Goal: Information Seeking & Learning: Understand process/instructions

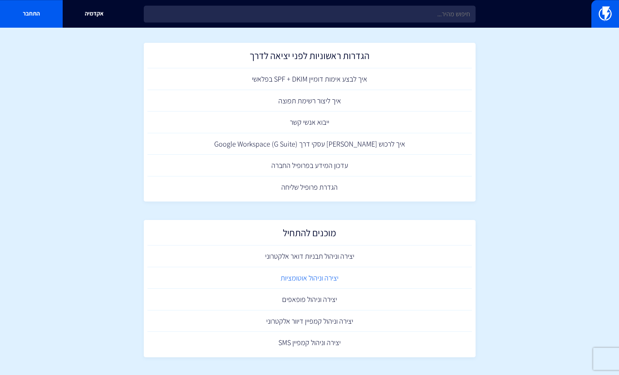
scroll to position [333, 0]
click at [322, 254] on link "יצירה וניהול תבניות דואר אלקטרוני" at bounding box center [309, 255] width 324 height 22
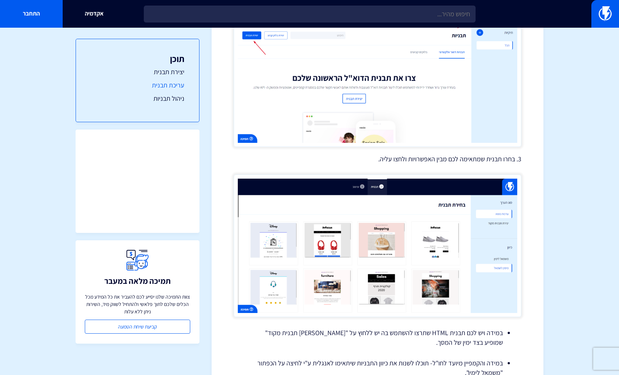
click at [169, 85] on link "עריכת תבנית" at bounding box center [138, 85] width 94 height 10
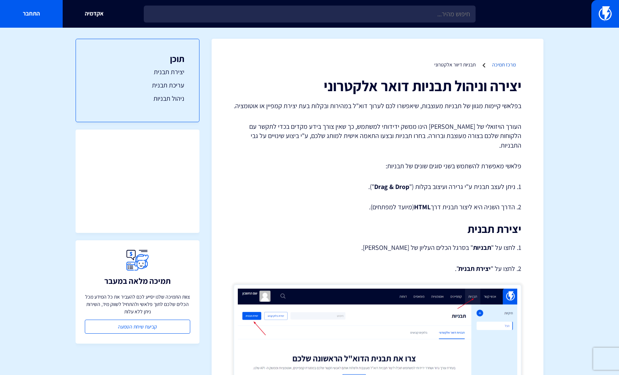
click at [501, 65] on link "מרכז תמיכה" at bounding box center [504, 64] width 24 height 7
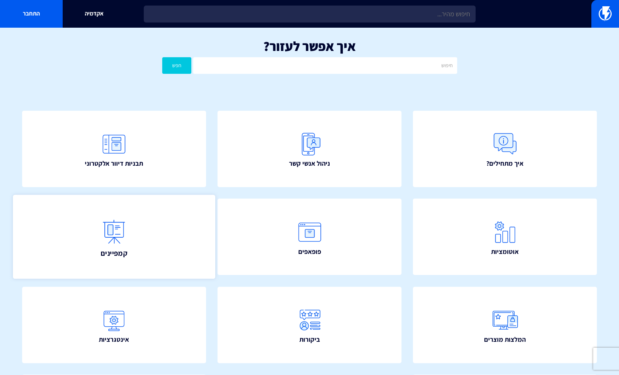
click at [128, 243] on img at bounding box center [114, 231] width 32 height 32
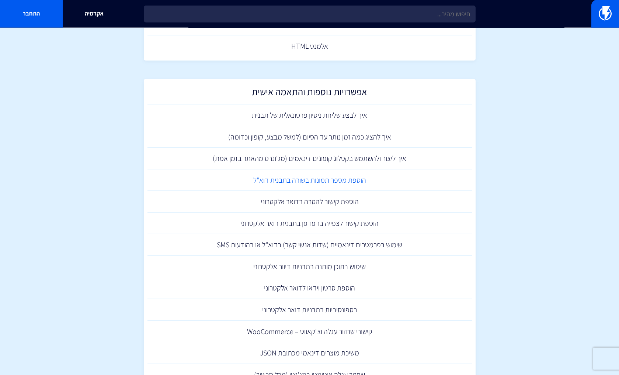
scroll to position [451, 0]
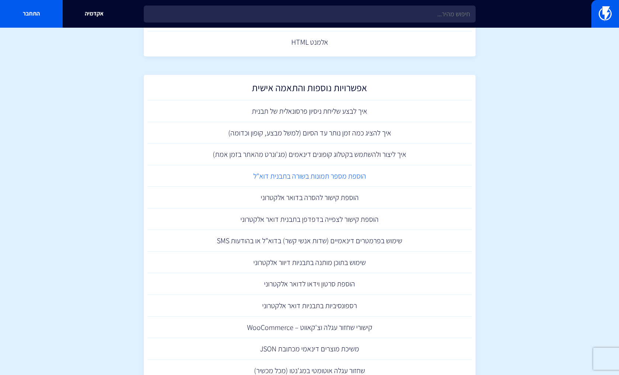
click at [323, 174] on link "הוספת מספר תמונות בשורה בתבנית דוא"ל" at bounding box center [309, 176] width 324 height 22
